Goal: Task Accomplishment & Management: Manage account settings

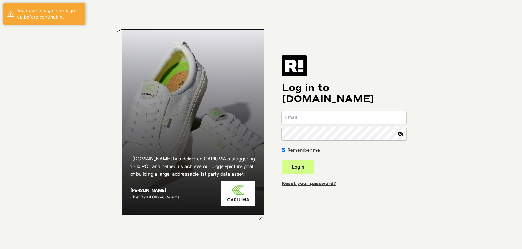
type input "[PERSON_NAME][EMAIL_ADDRESS][PERSON_NAME][MEDICAL_DATA][DOMAIN_NAME]"
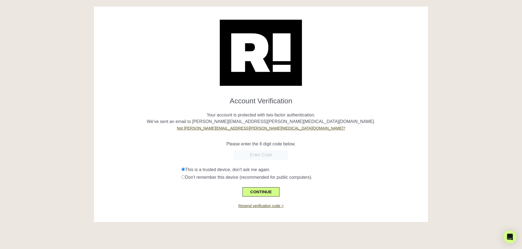
click at [269, 191] on button "CONTINUE" at bounding box center [260, 192] width 37 height 9
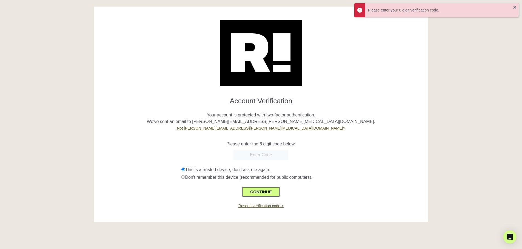
click at [264, 156] on input "text" at bounding box center [260, 155] width 55 height 10
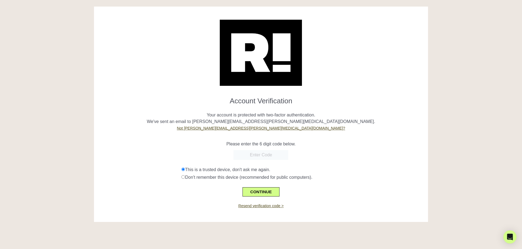
paste input "347356"
type input "347356"
click at [269, 190] on button "CONTINUE" at bounding box center [260, 192] width 37 height 9
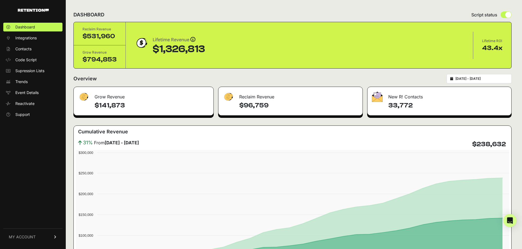
click at [46, 239] on link "MY ACCOUNT" at bounding box center [32, 237] width 59 height 17
click at [39, 228] on link "Subscription" at bounding box center [32, 230] width 59 height 9
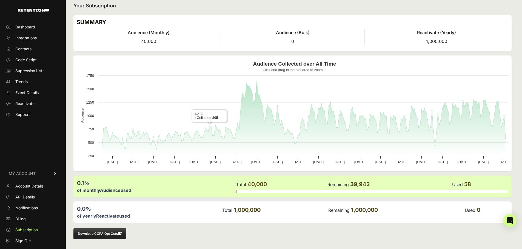
scroll to position [6, 0]
click at [25, 217] on span "Billing" at bounding box center [20, 219] width 10 height 5
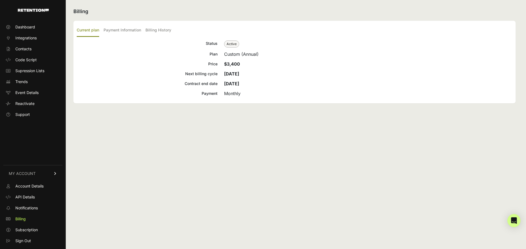
click at [114, 31] on label "Payment Information" at bounding box center [123, 30] width 38 height 13
click at [0, 0] on input "Payment Information" at bounding box center [0, 0] width 0 height 0
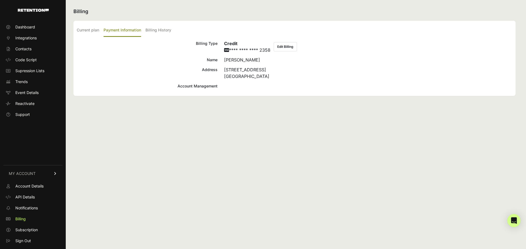
click at [157, 32] on label "Billing History" at bounding box center [158, 30] width 26 height 13
click at [0, 0] on input "Billing History" at bounding box center [0, 0] width 0 height 0
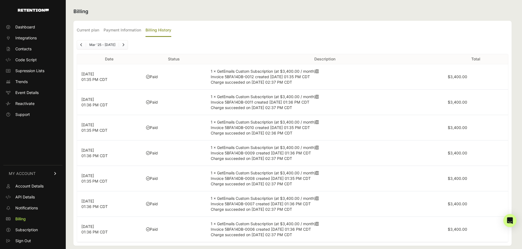
click at [33, 184] on span "Account Details" at bounding box center [29, 186] width 28 height 5
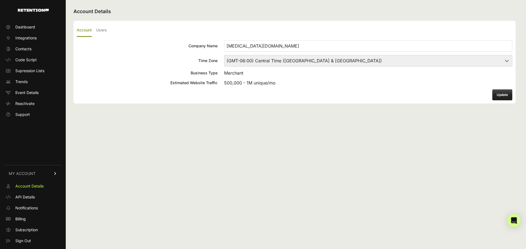
click at [104, 31] on label "Users" at bounding box center [101, 30] width 11 height 13
click at [0, 0] on input "Users" at bounding box center [0, 0] width 0 height 0
